Goal: Information Seeking & Learning: Learn about a topic

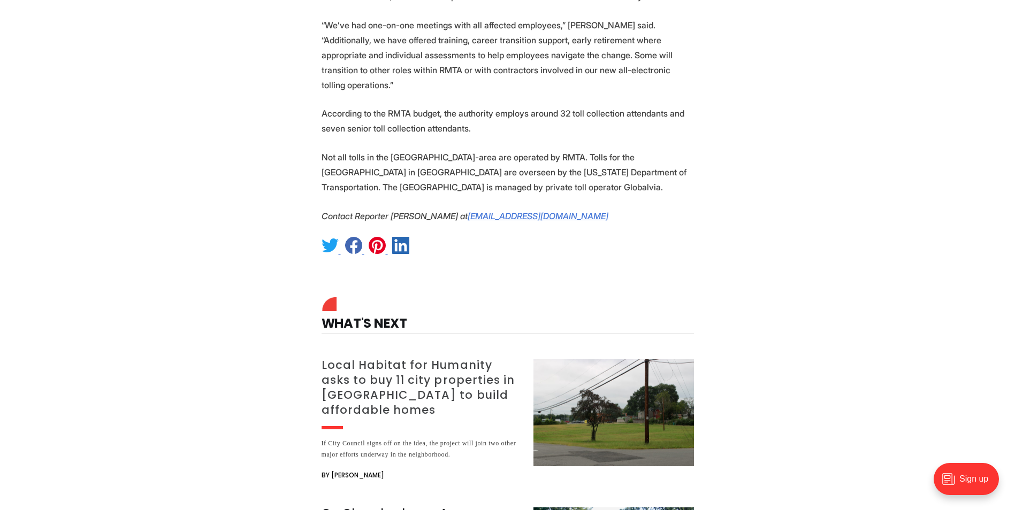
scroll to position [2140, 0]
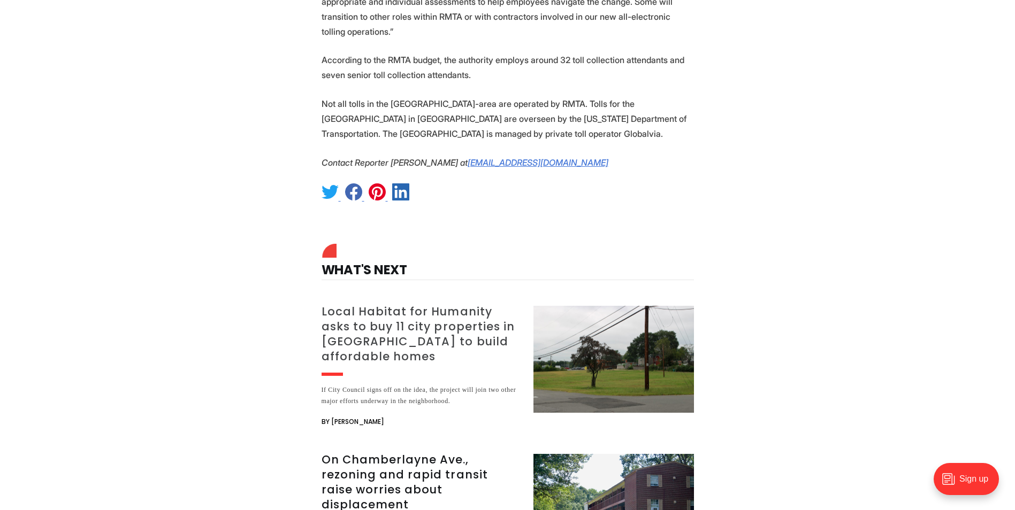
click at [415, 304] on h3 "Local Habitat for Humanity asks to buy 11 city properties in [GEOGRAPHIC_DATA] …" at bounding box center [421, 334] width 199 height 60
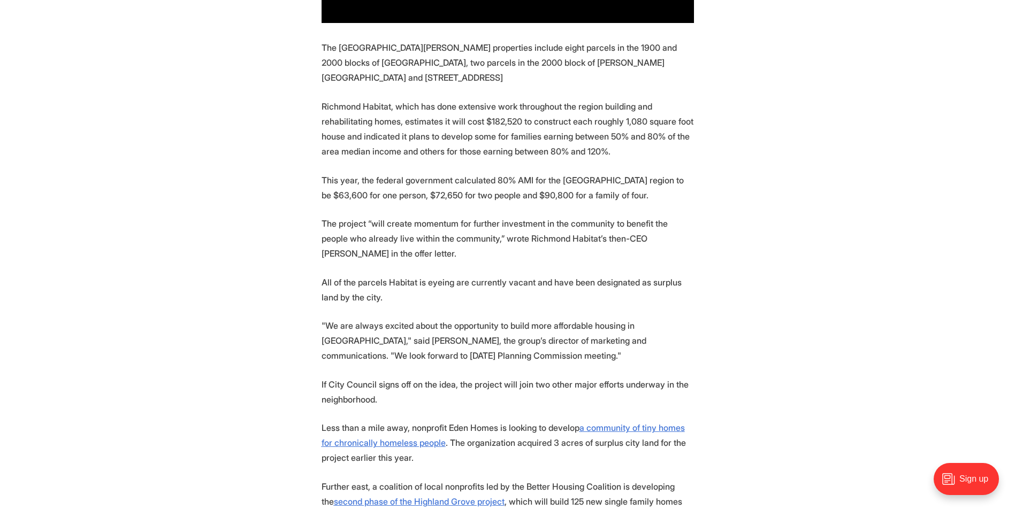
scroll to position [1017, 0]
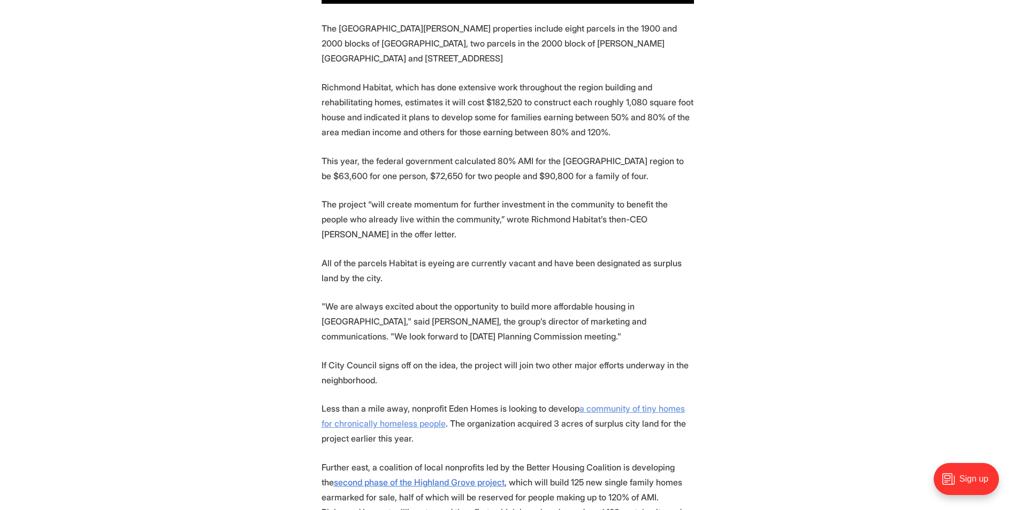
click at [626, 403] on u "a community of tiny homes for chronically homeless people" at bounding box center [503, 416] width 363 height 26
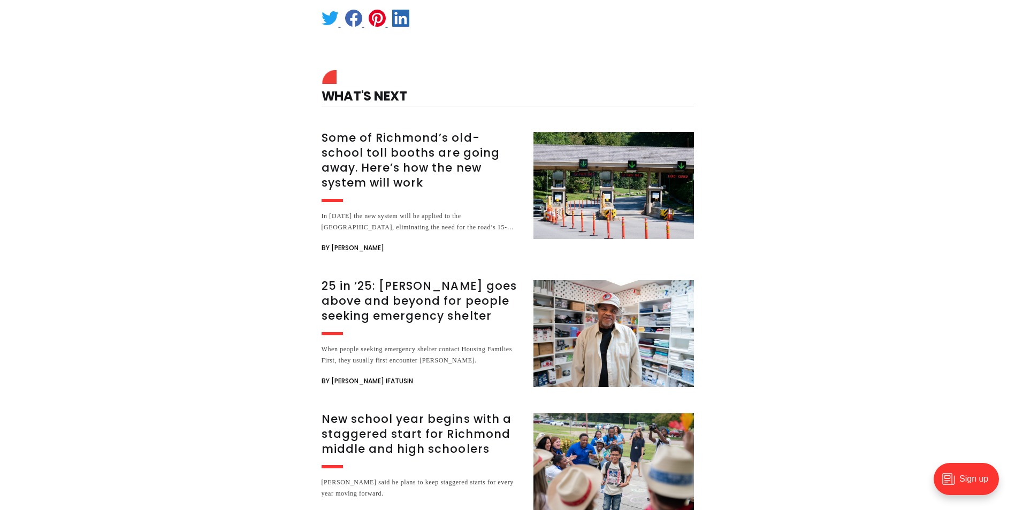
scroll to position [1766, 0]
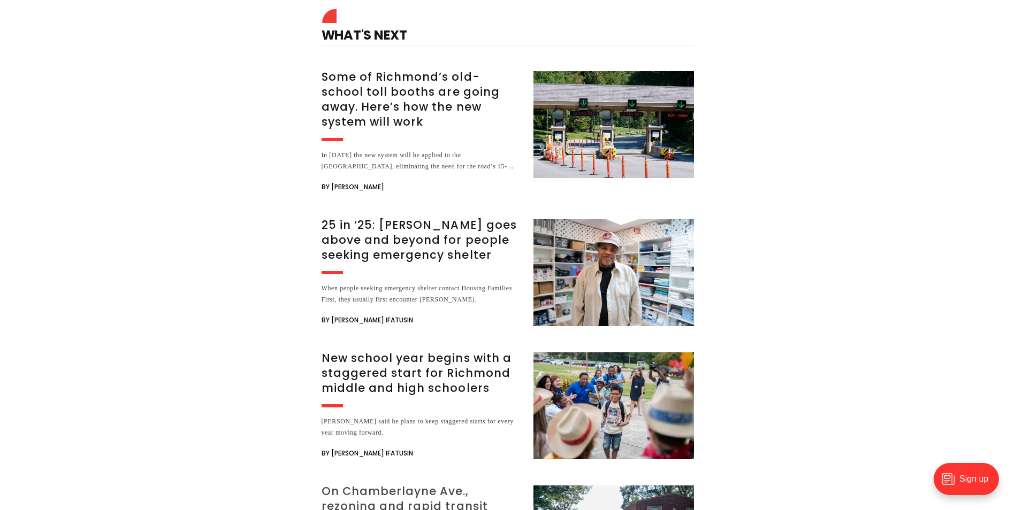
click at [376, 484] on h3 "On Chamberlayne Ave., rezoning and rapid transit raise worries about displaceme…" at bounding box center [421, 514] width 199 height 60
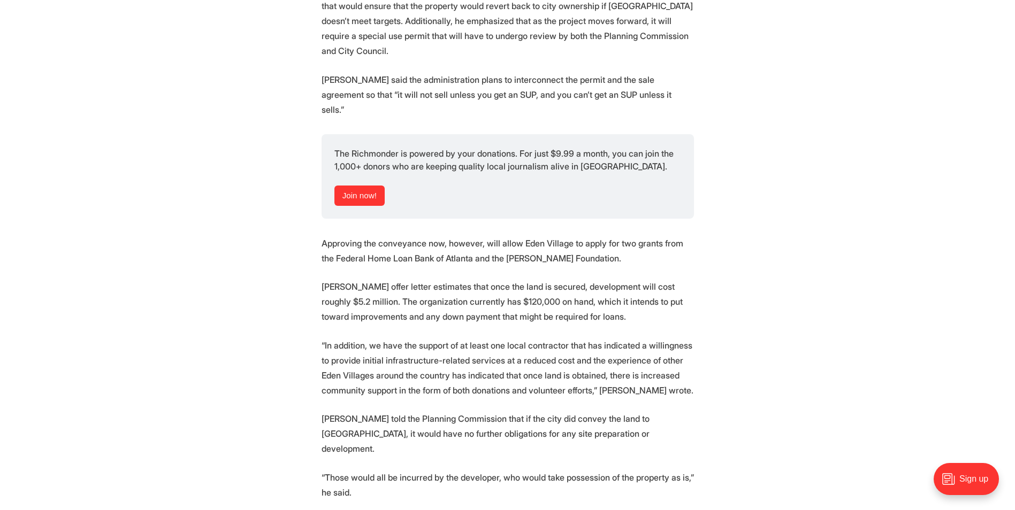
scroll to position [1873, 0]
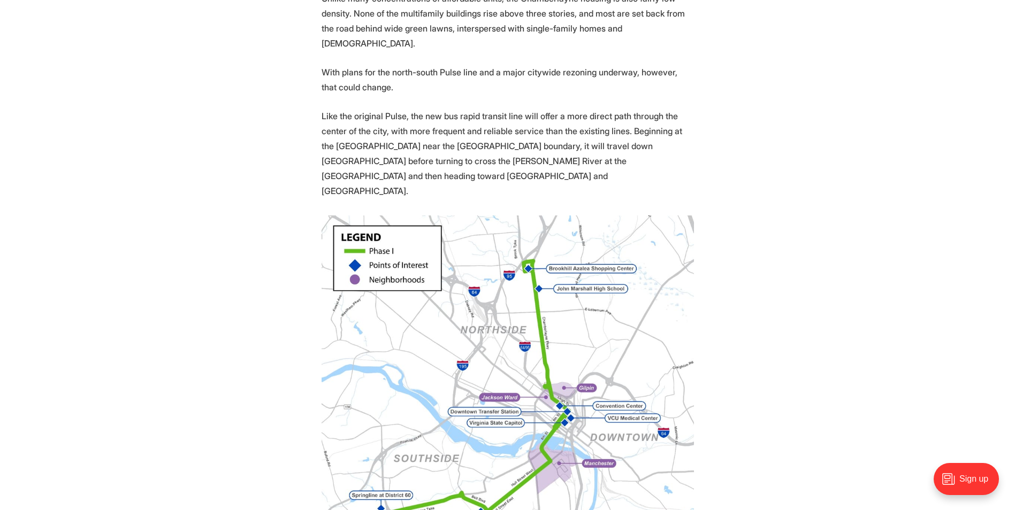
scroll to position [910, 0]
